Goal: Complete application form

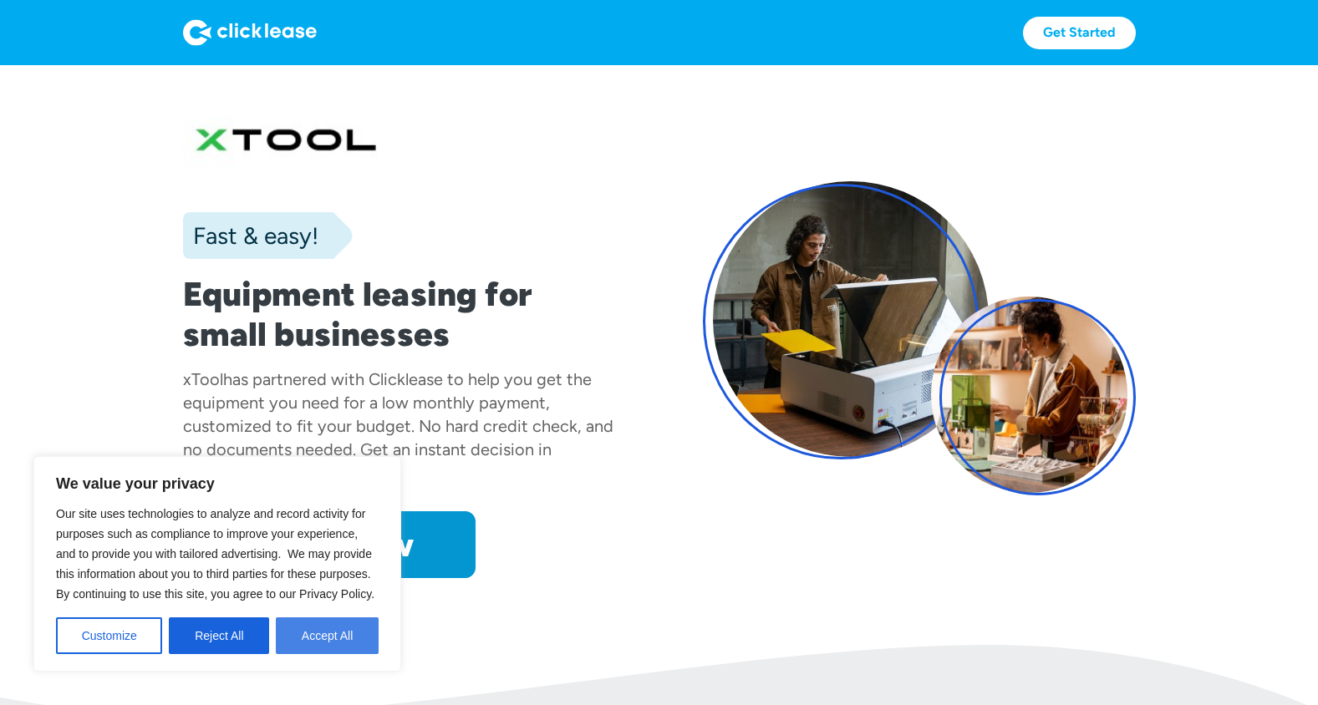
click at [324, 624] on button "Accept All" at bounding box center [327, 636] width 103 height 37
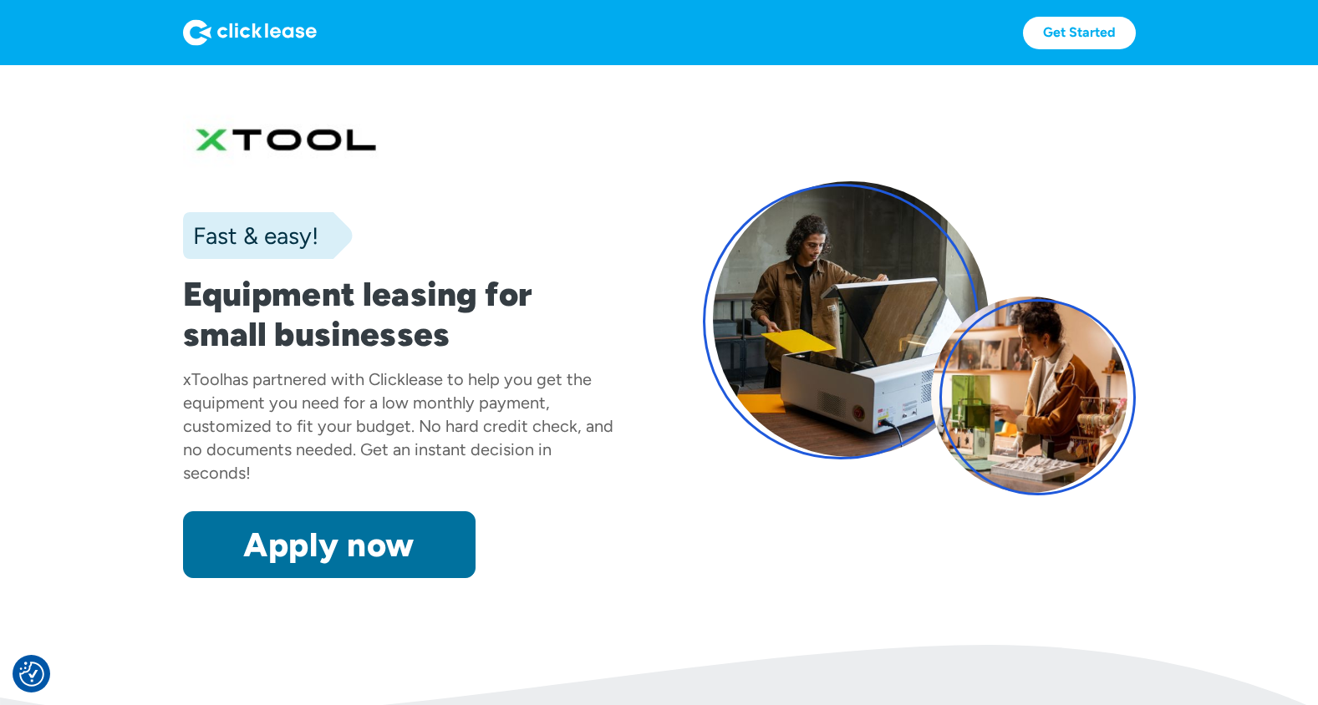
click at [325, 560] on link "Apply now" at bounding box center [329, 544] width 293 height 67
click at [375, 538] on link "Apply now" at bounding box center [329, 544] width 293 height 67
